Goal: Task Accomplishment & Management: Manage account settings

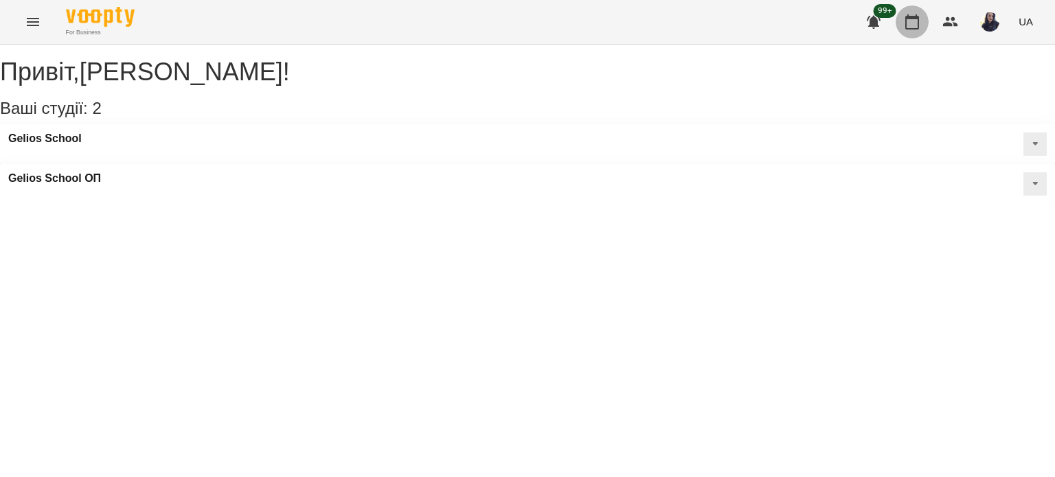
click at [901, 17] on button "button" at bounding box center [912, 21] width 33 height 33
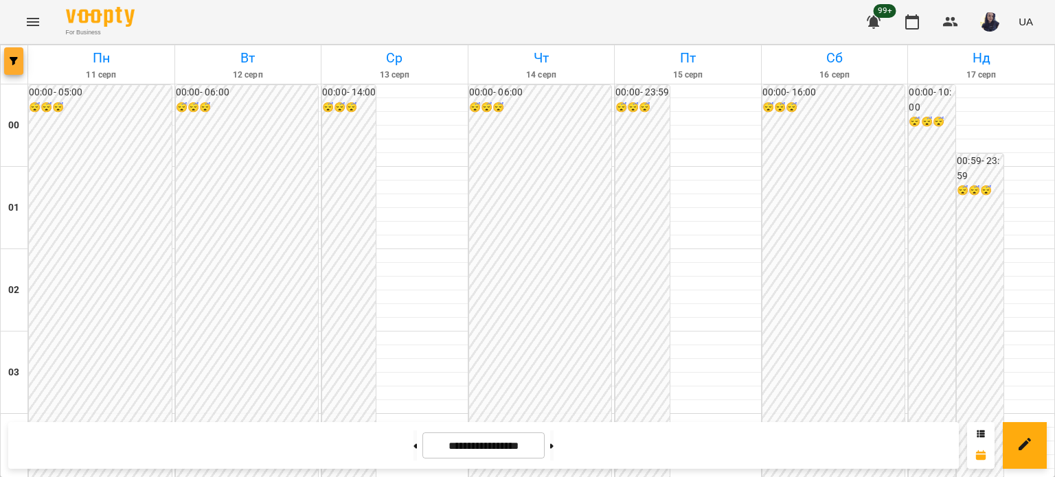
click at [6, 60] on span "button" at bounding box center [13, 61] width 19 height 8
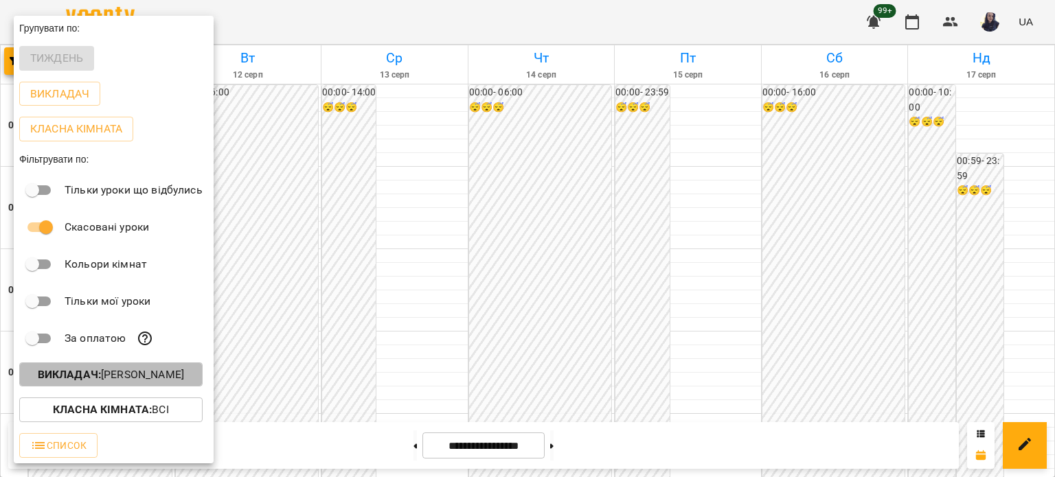
click at [113, 379] on p "Викладач : [PERSON_NAME]" at bounding box center [111, 375] width 146 height 16
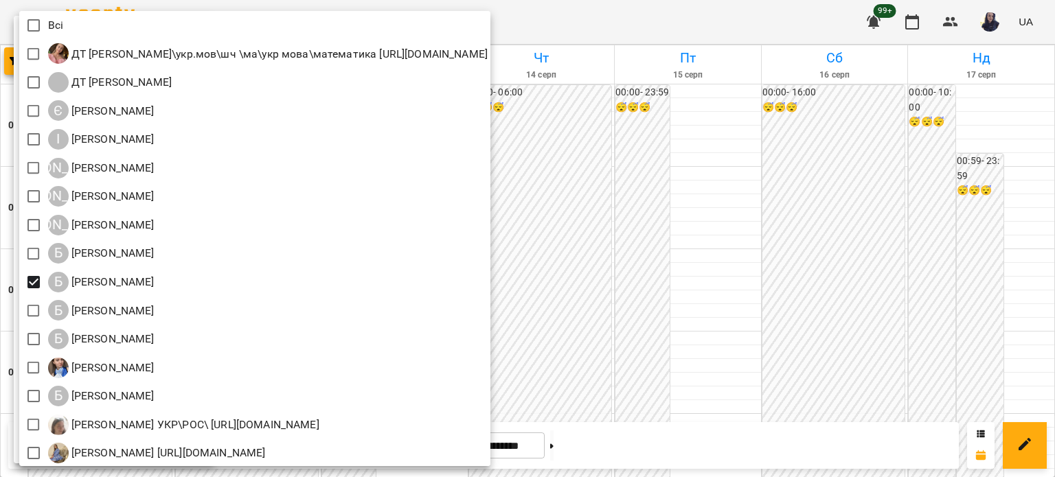
click at [712, 24] on div at bounding box center [527, 238] width 1055 height 477
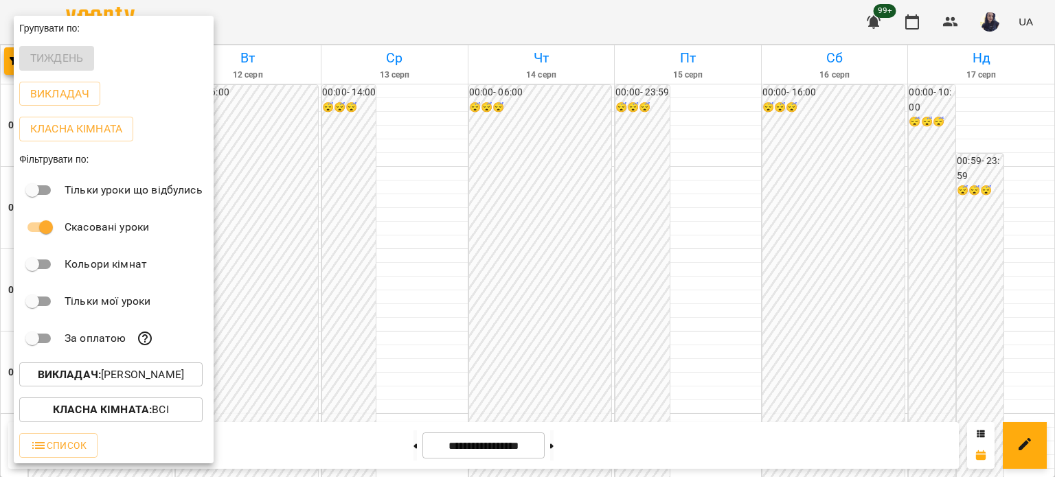
click at [481, 16] on div at bounding box center [527, 238] width 1055 height 477
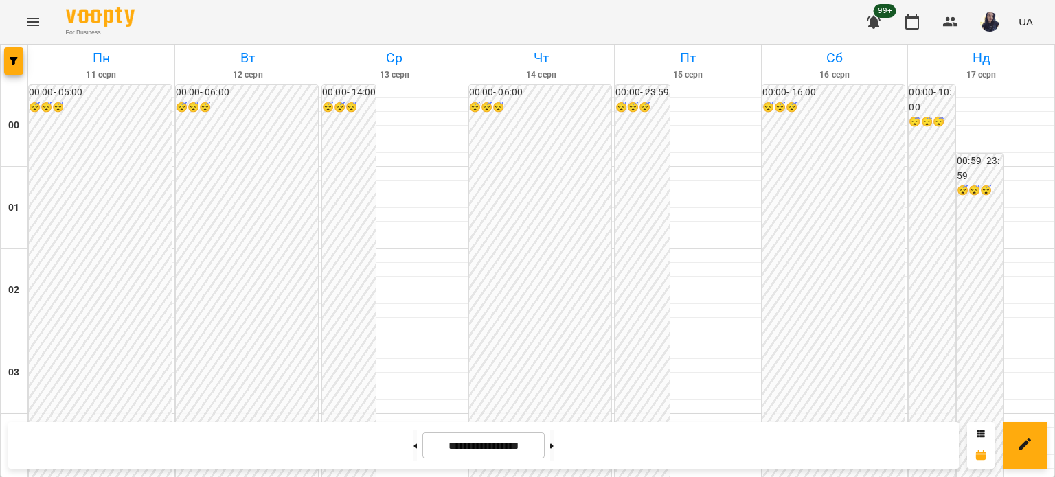
scroll to position [1442, 0]
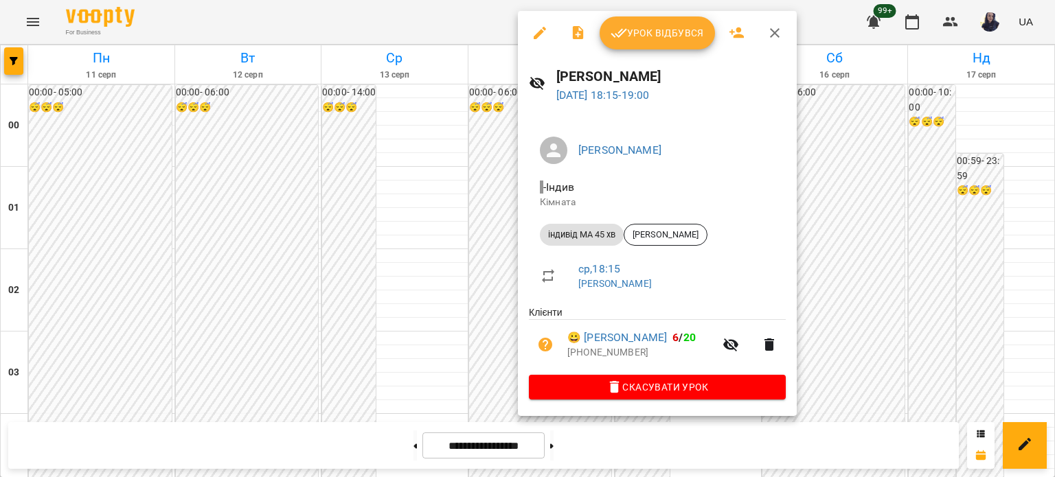
click at [536, 36] on icon "button" at bounding box center [540, 33] width 12 height 12
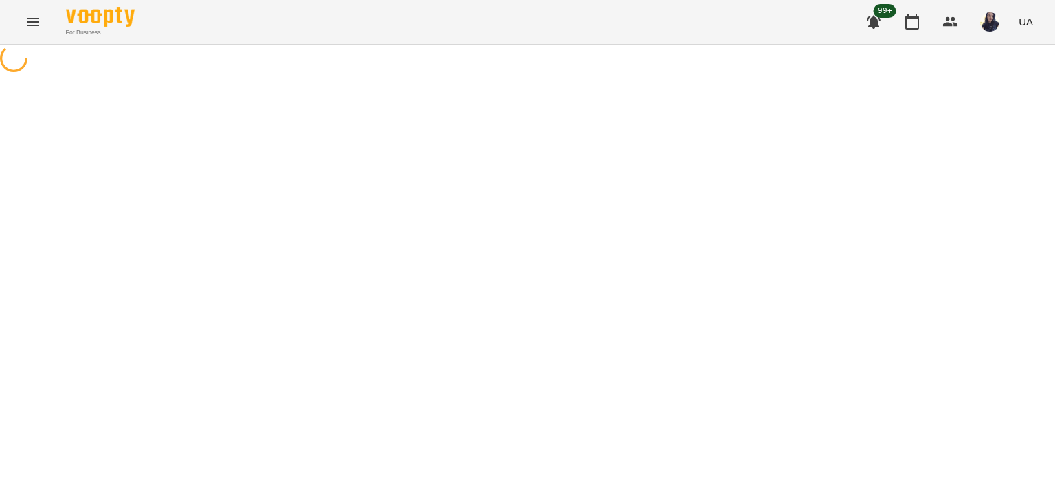
select select "**********"
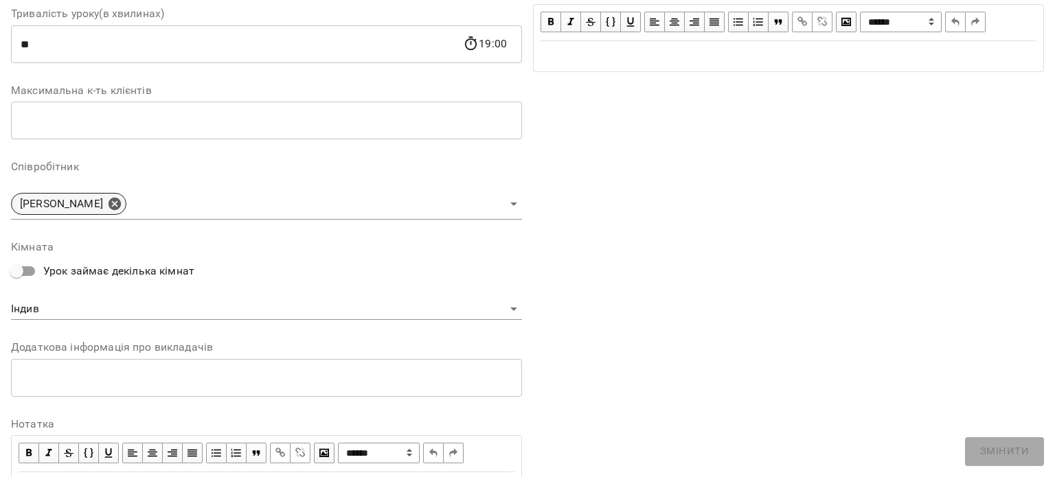
click at [113, 206] on icon at bounding box center [115, 204] width 12 height 12
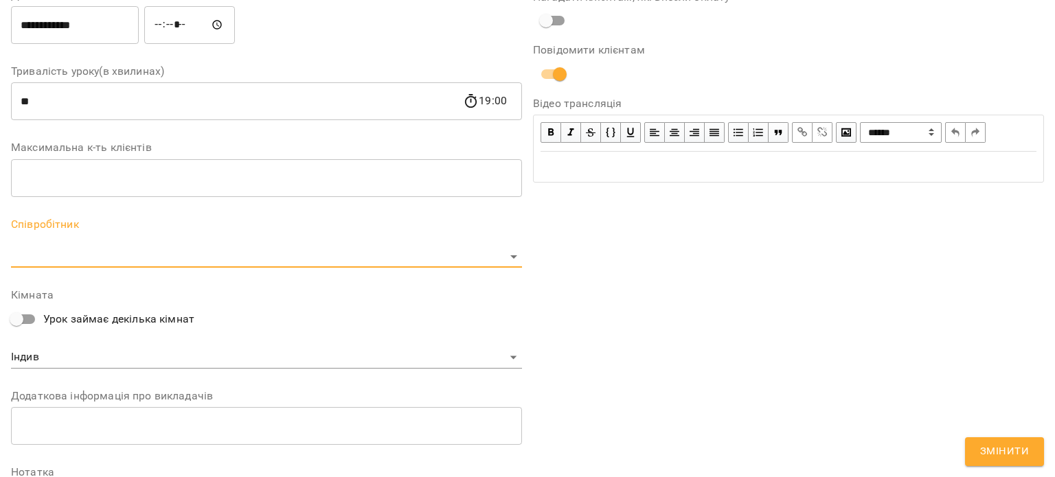
scroll to position [332, 0]
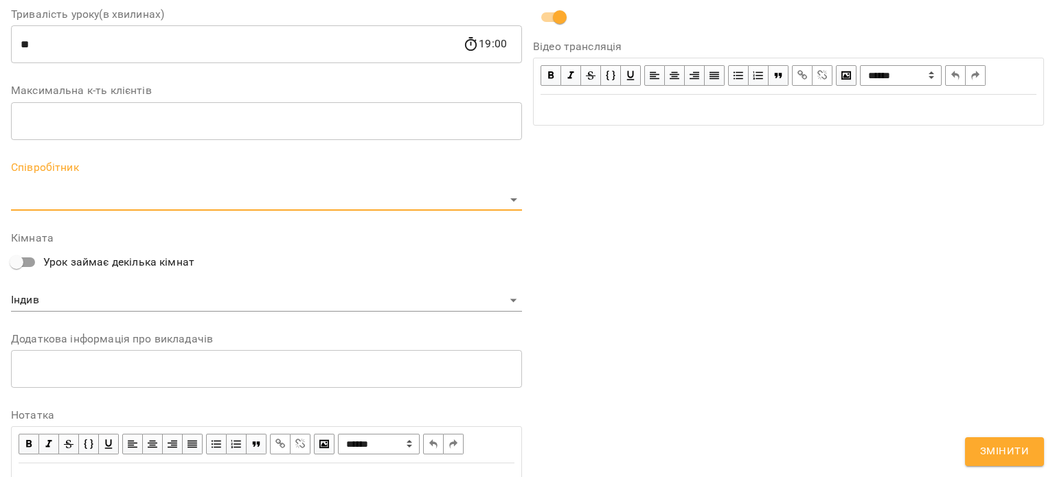
click at [104, 203] on body "For Business 99+ UA Журнал відвідувань / [PERSON_NAME] [DATE] 18:15 / Урок відб…" at bounding box center [527, 355] width 1055 height 711
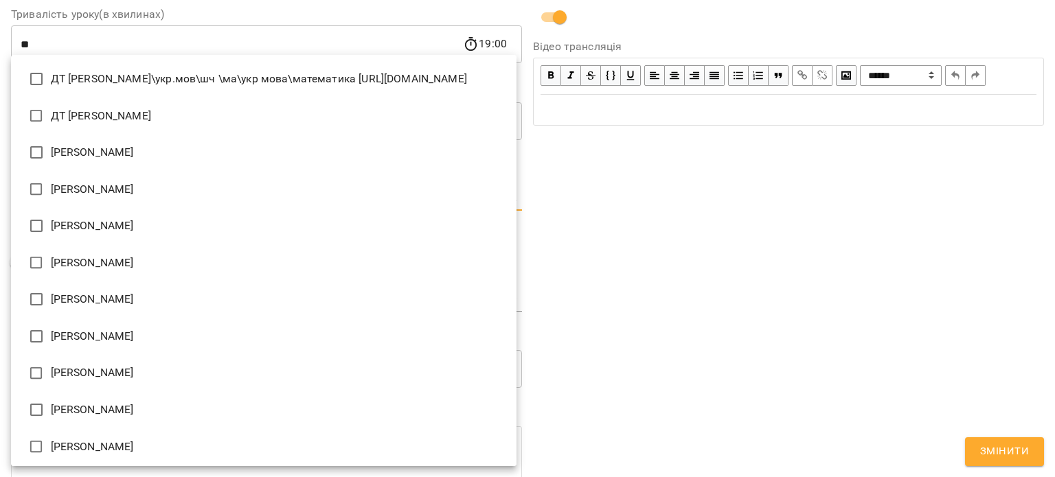
scroll to position [2135, 0]
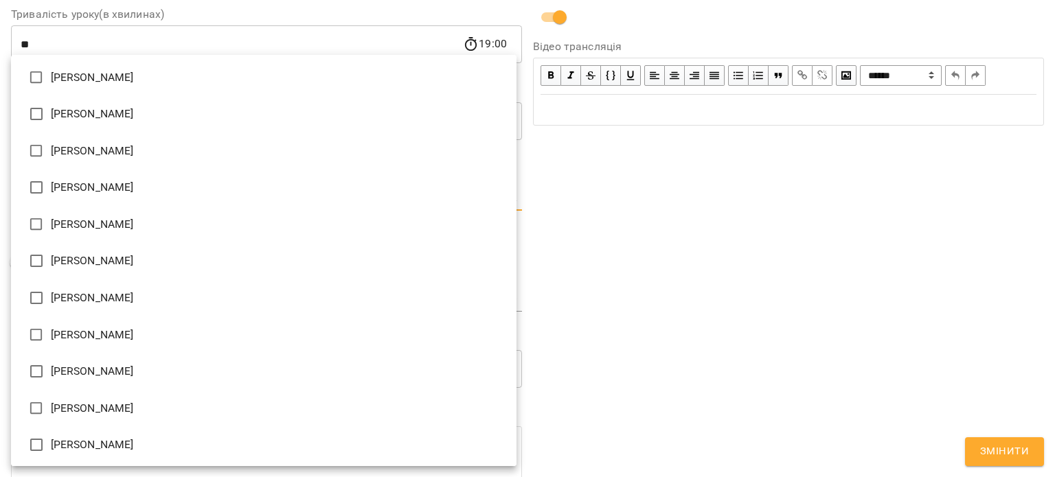
type input "**********"
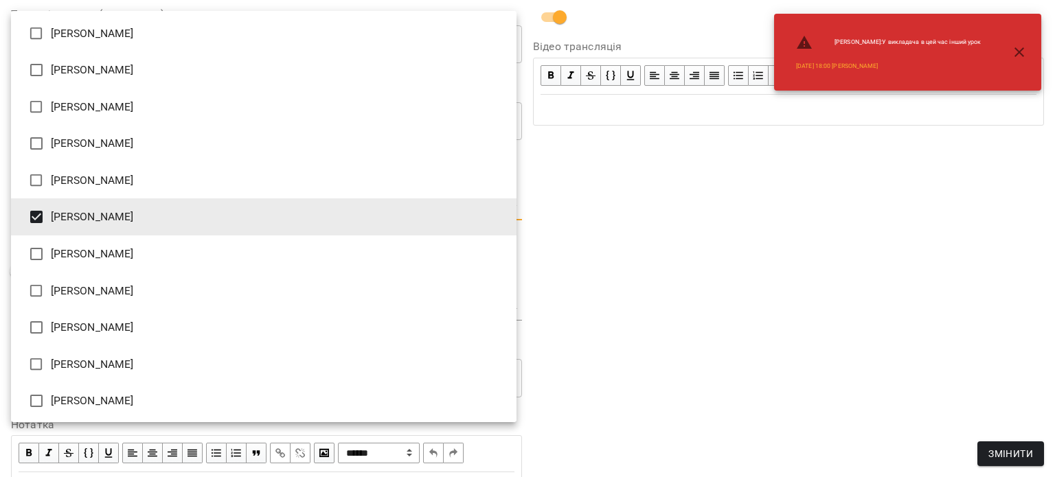
click at [738, 277] on div at bounding box center [527, 238] width 1055 height 477
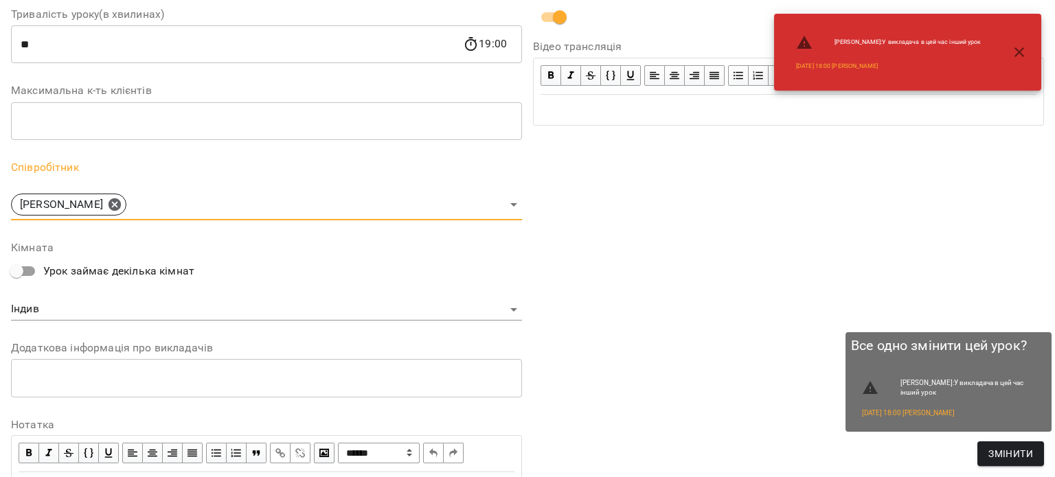
click at [1011, 450] on span "Змінити" at bounding box center [1010, 454] width 45 height 16
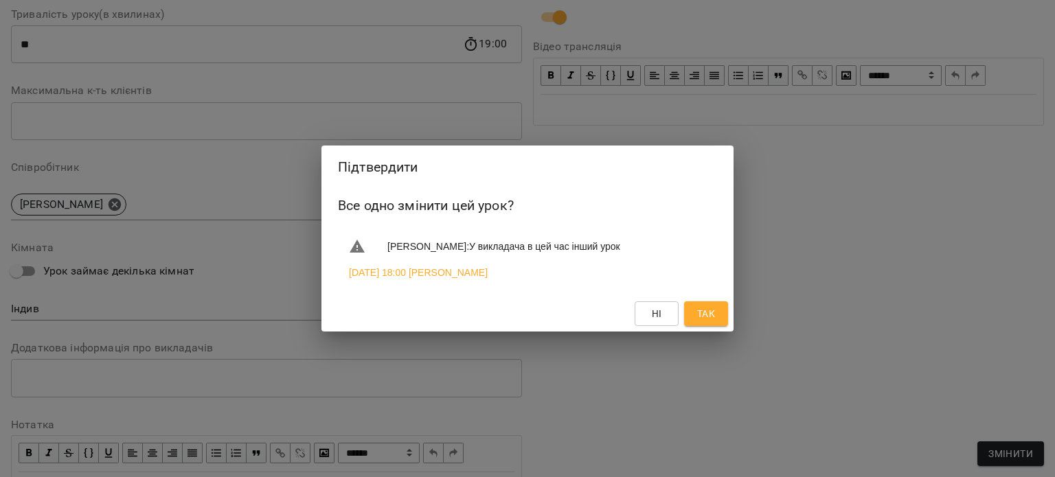
click at [711, 312] on span "Так" at bounding box center [706, 314] width 18 height 16
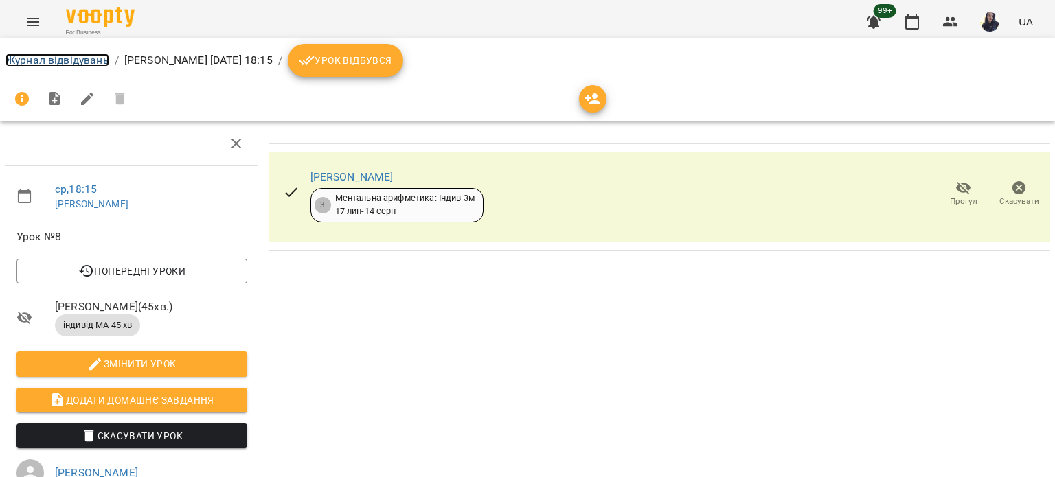
click at [81, 62] on link "Журнал відвідувань" at bounding box center [57, 60] width 104 height 13
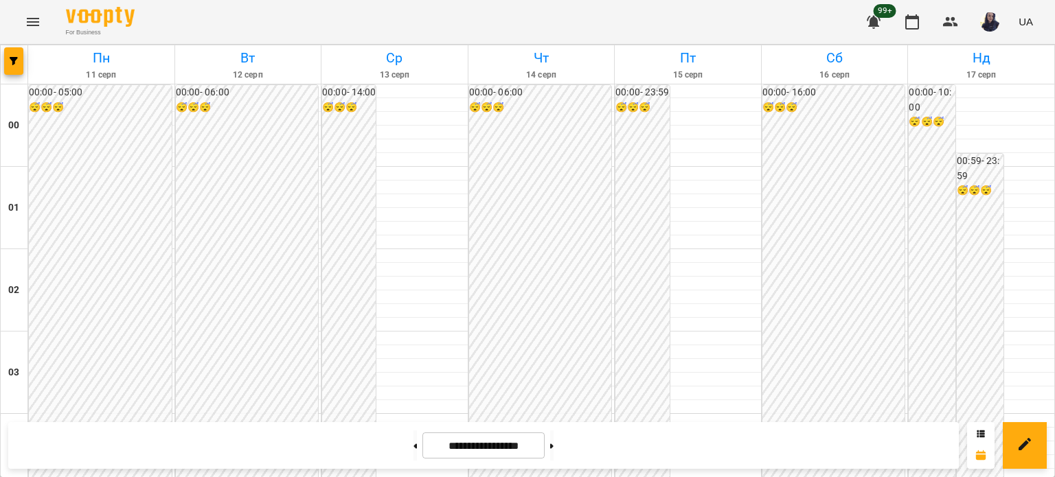
scroll to position [1578, 0]
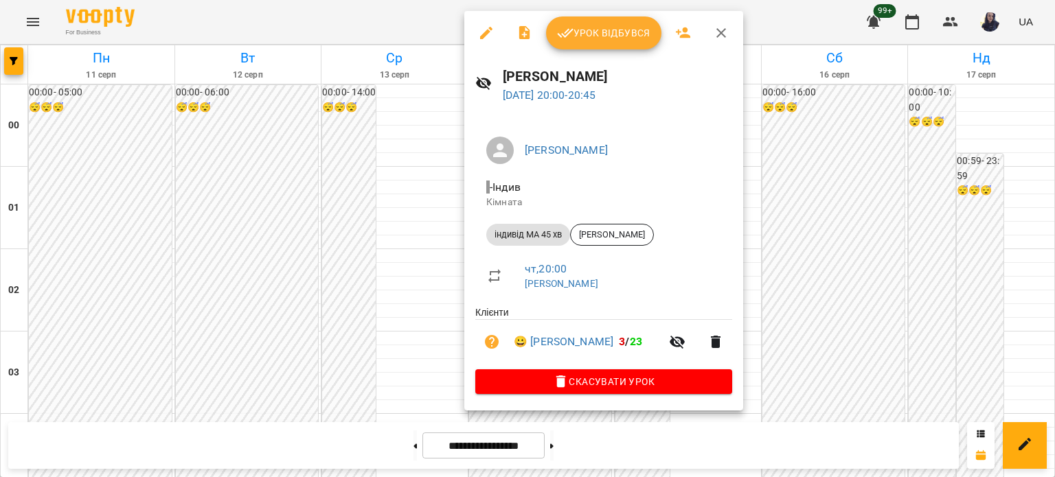
click at [479, 28] on icon "button" at bounding box center [486, 33] width 16 height 16
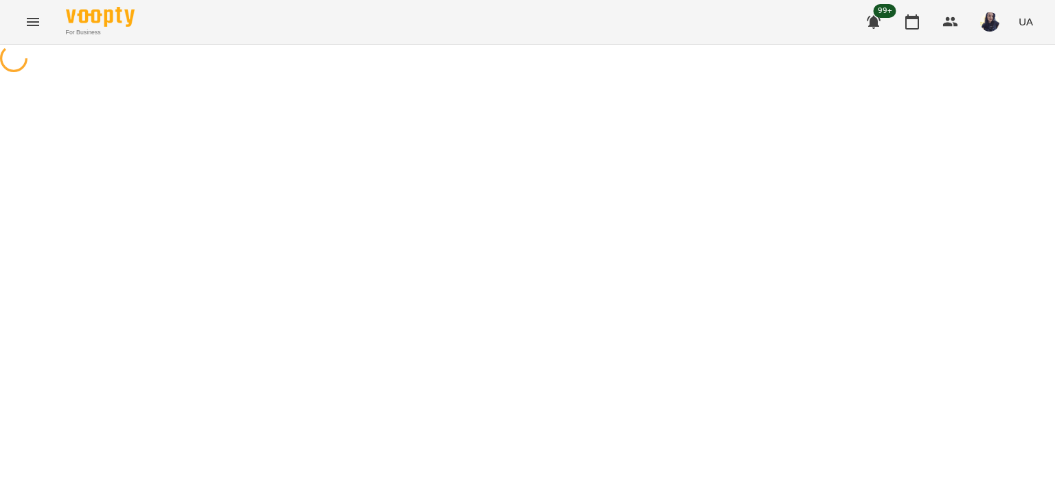
select select "**********"
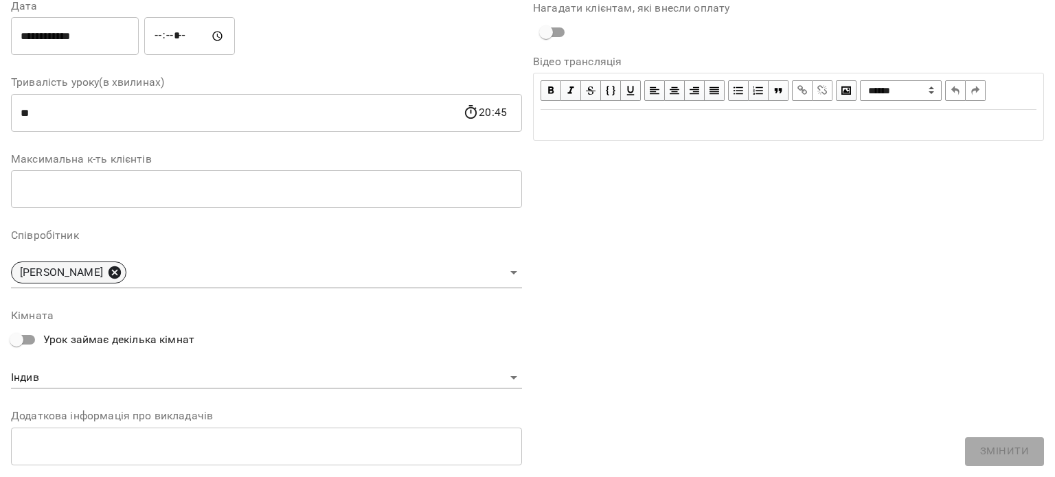
click at [111, 269] on icon at bounding box center [115, 272] width 12 height 12
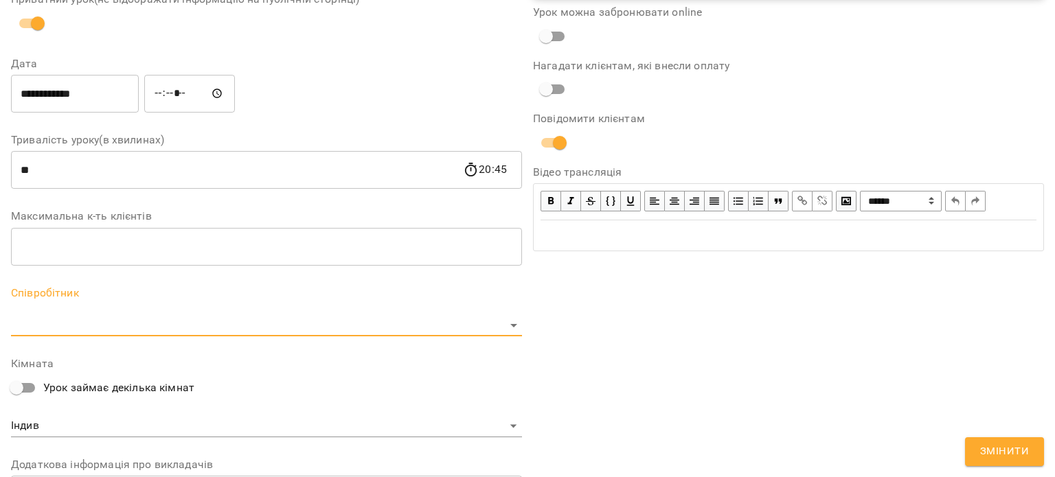
scroll to position [264, 0]
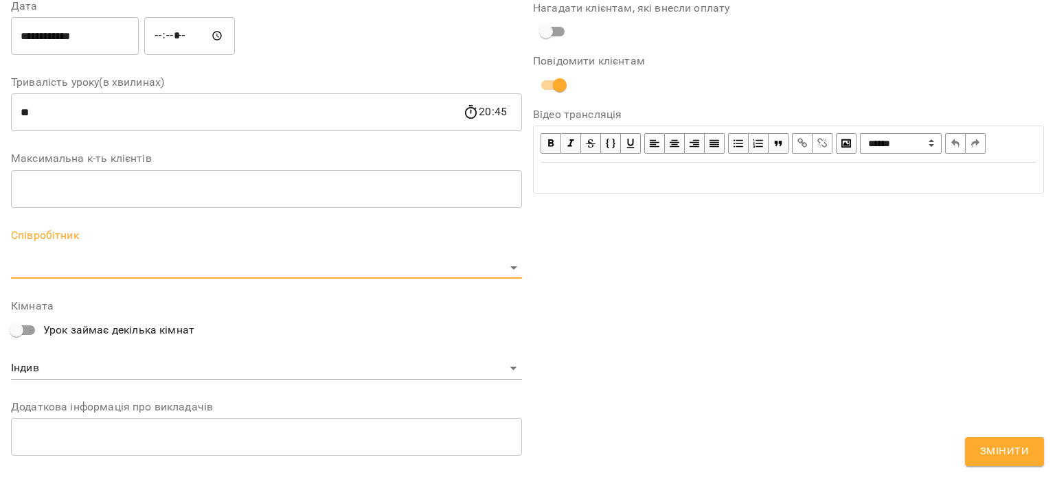
click at [84, 264] on body "**********" at bounding box center [527, 331] width 1055 height 662
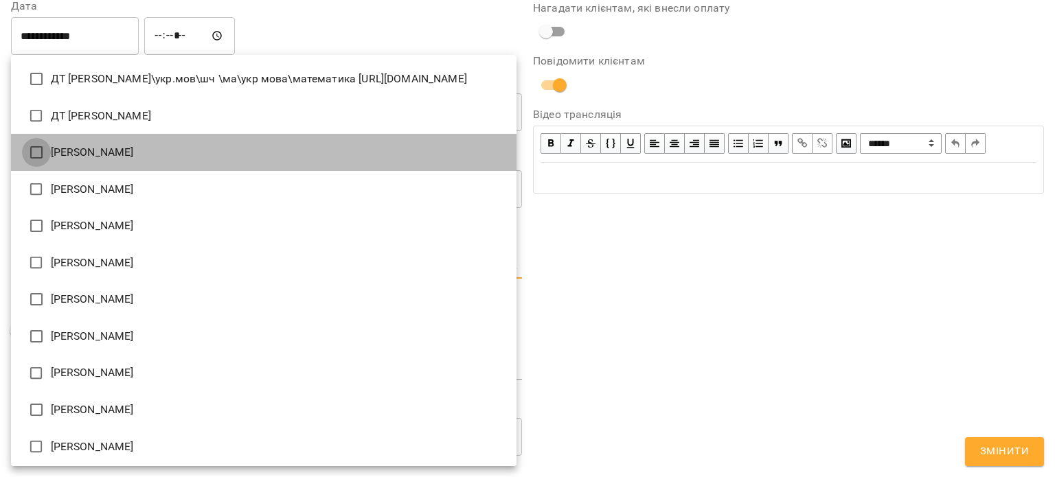
type input "**********"
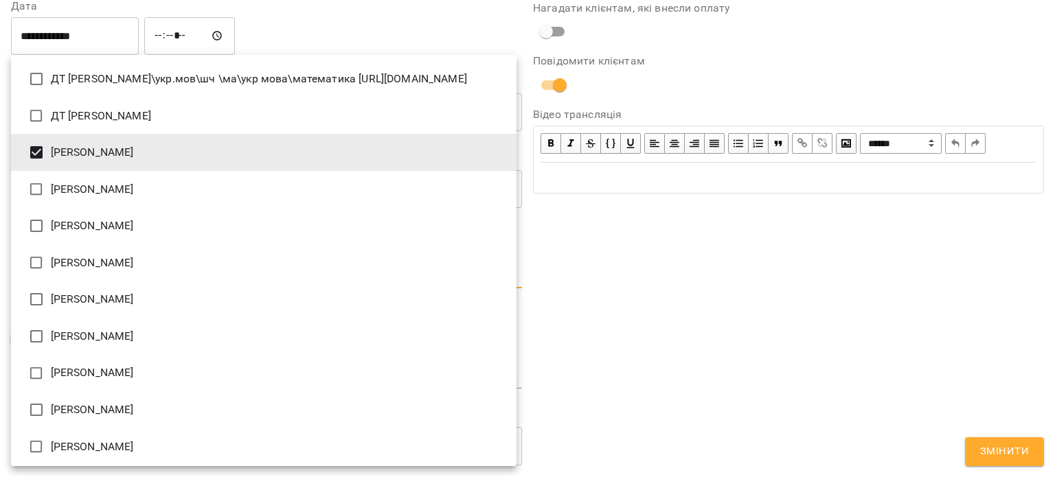
click at [747, 276] on div at bounding box center [527, 238] width 1055 height 477
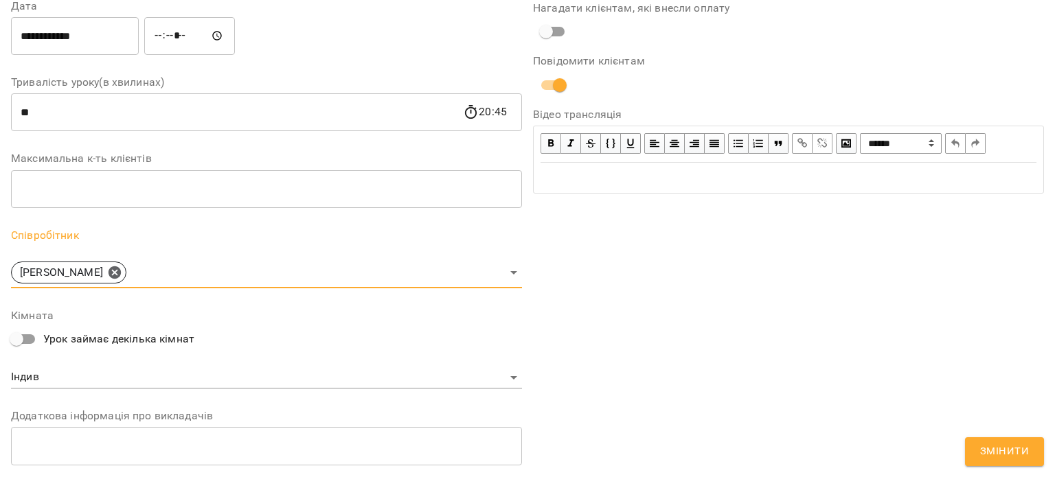
click at [1014, 457] on span "Змінити" at bounding box center [1004, 452] width 49 height 18
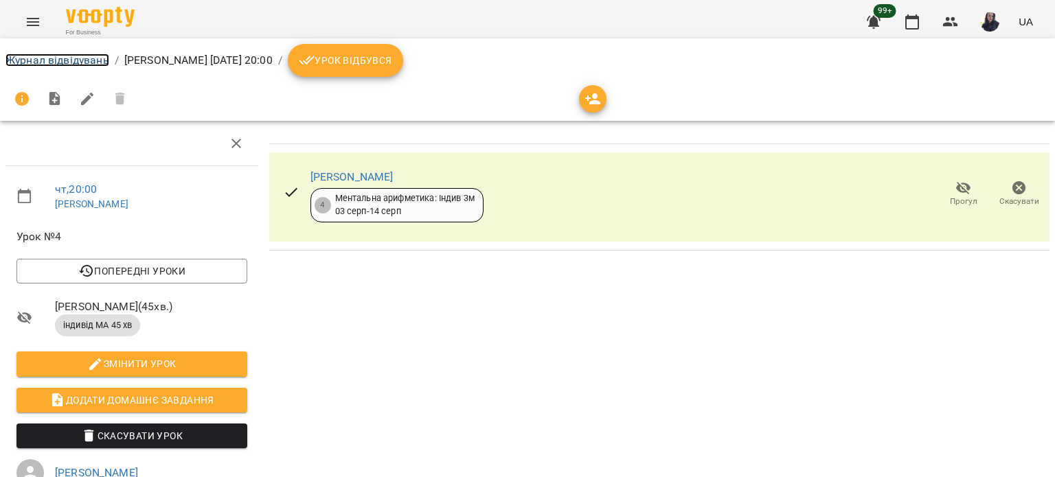
click at [77, 61] on link "Журнал відвідувань" at bounding box center [57, 60] width 104 height 13
